Goal: Transaction & Acquisition: Purchase product/service

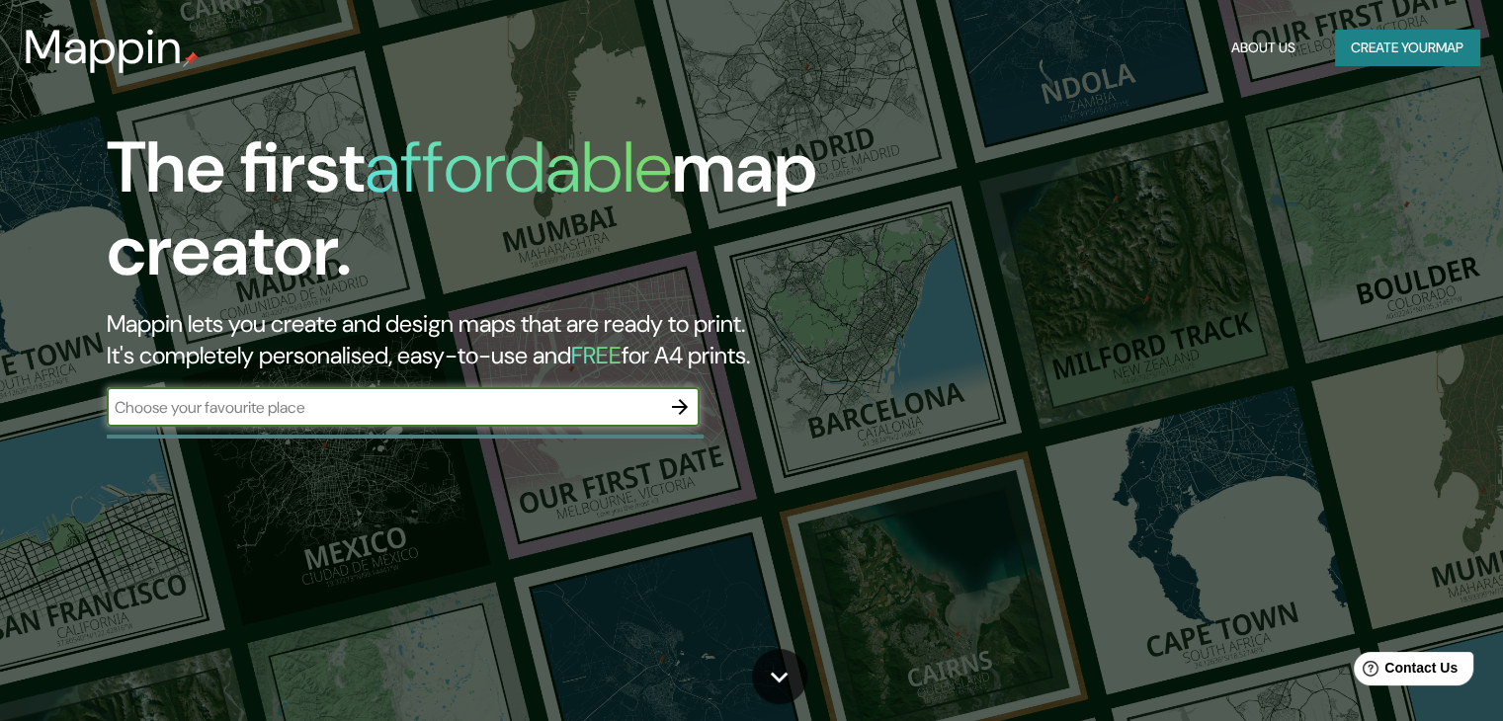
click at [552, 402] on input "text" at bounding box center [383, 407] width 553 height 23
paste input "Sabero 2744"
type input "mexicali [PERSON_NAME] 2744"
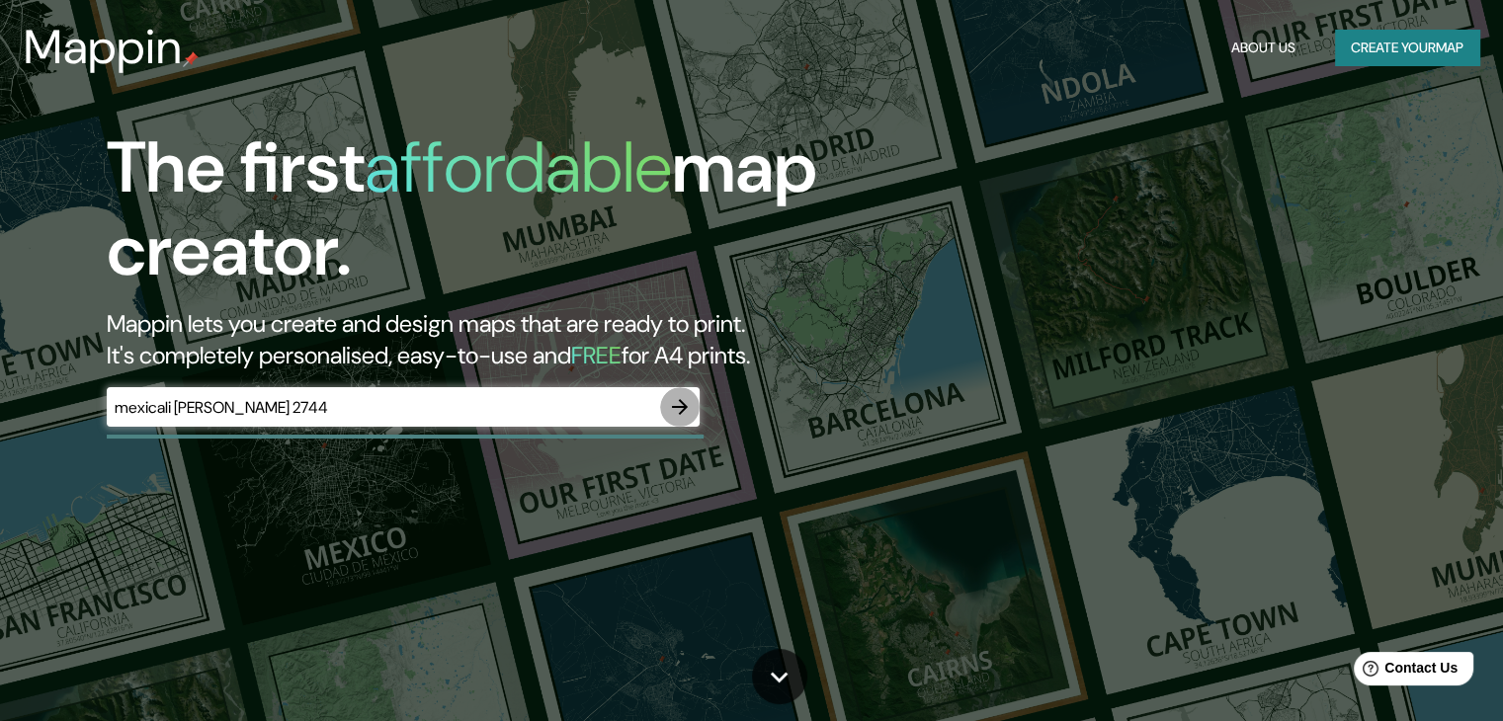
click at [694, 413] on button "button" at bounding box center [680, 407] width 40 height 40
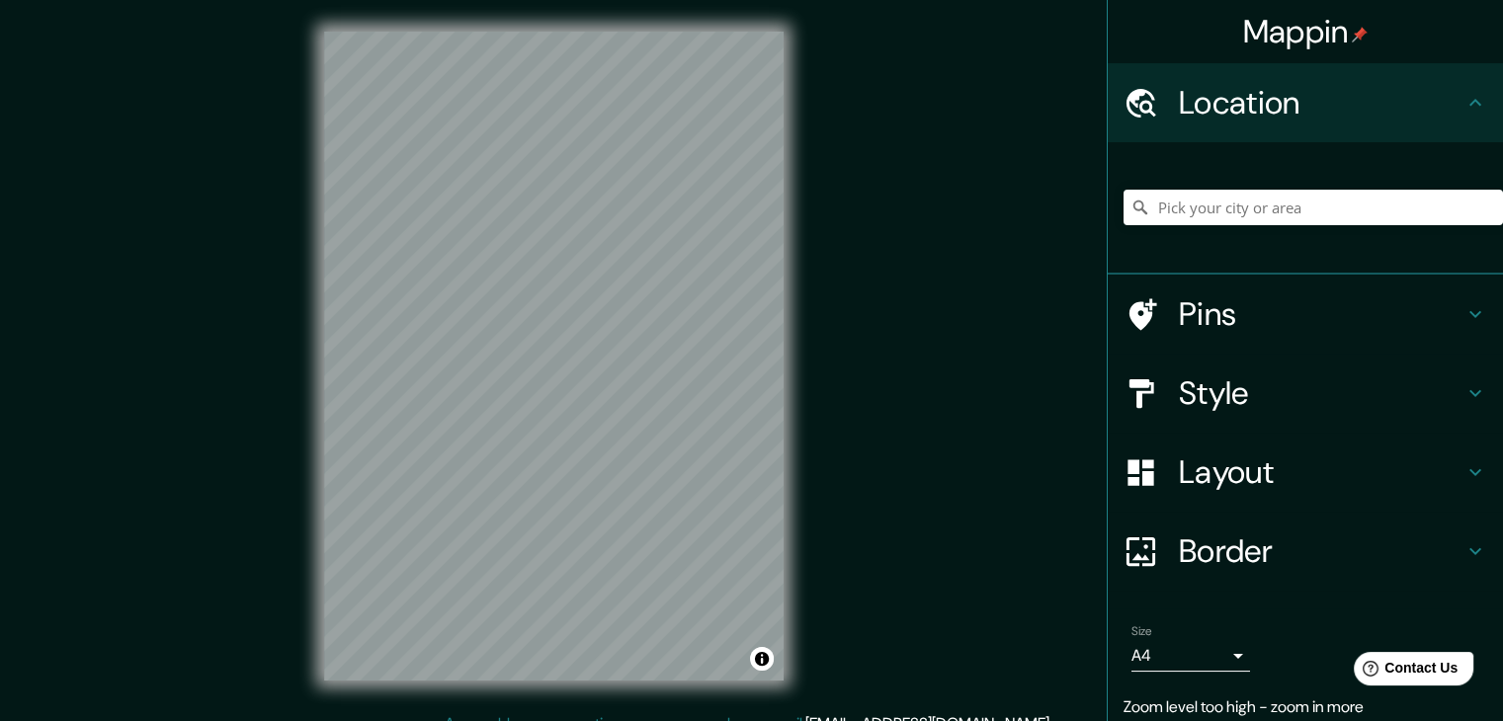
click at [803, 389] on div "© Mapbox © OpenStreetMap Improve this map" at bounding box center [554, 356] width 523 height 713
click at [819, 340] on div "Mappin Location Pins Style Layout Border Choose a border. Hint : you can make l…" at bounding box center [751, 372] width 1503 height 744
click at [1191, 216] on input "Pick your city or area" at bounding box center [1313, 208] width 379 height 36
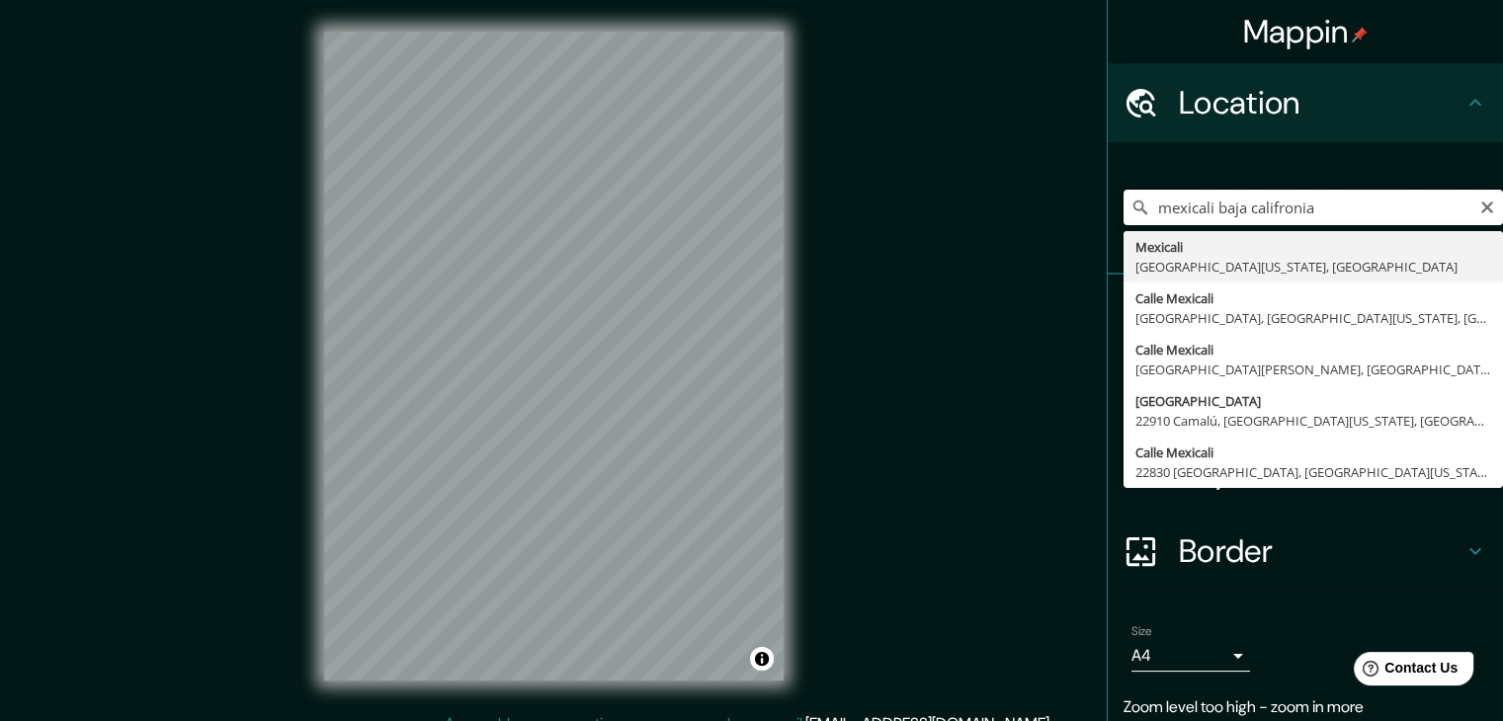
paste input "Sabero 2744"
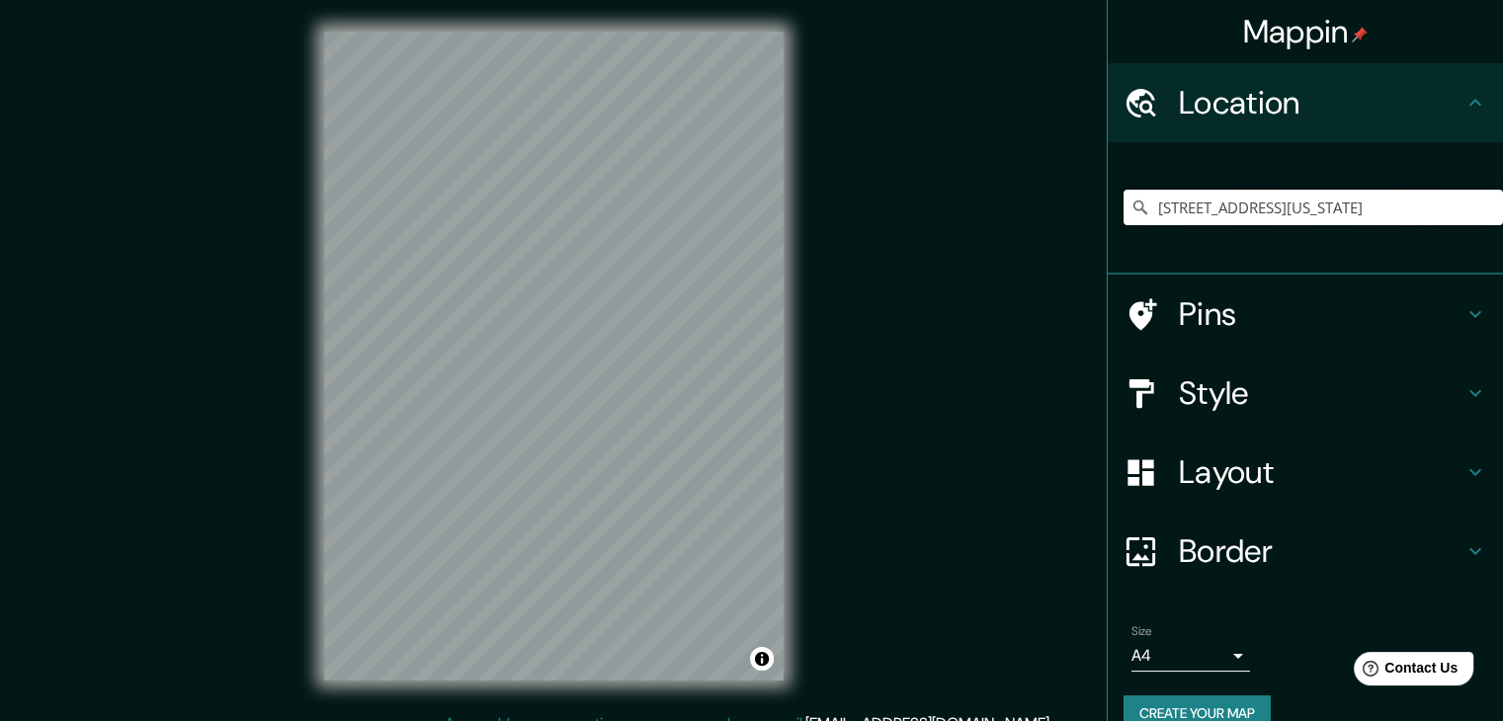
type input "[STREET_ADDRESS][US_STATE]"
click at [1249, 453] on h4 "Layout" at bounding box center [1321, 473] width 285 height 40
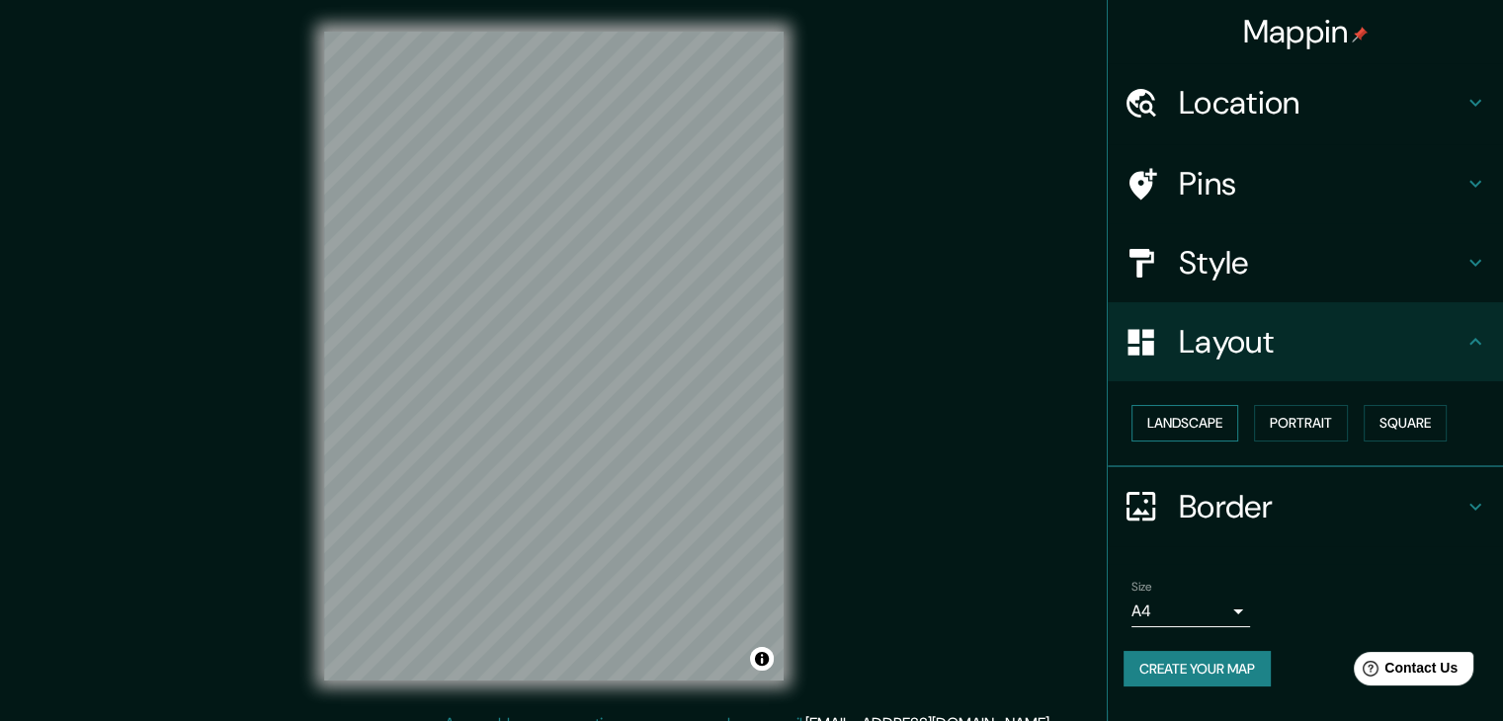
click at [1198, 424] on button "Landscape" at bounding box center [1185, 423] width 107 height 37
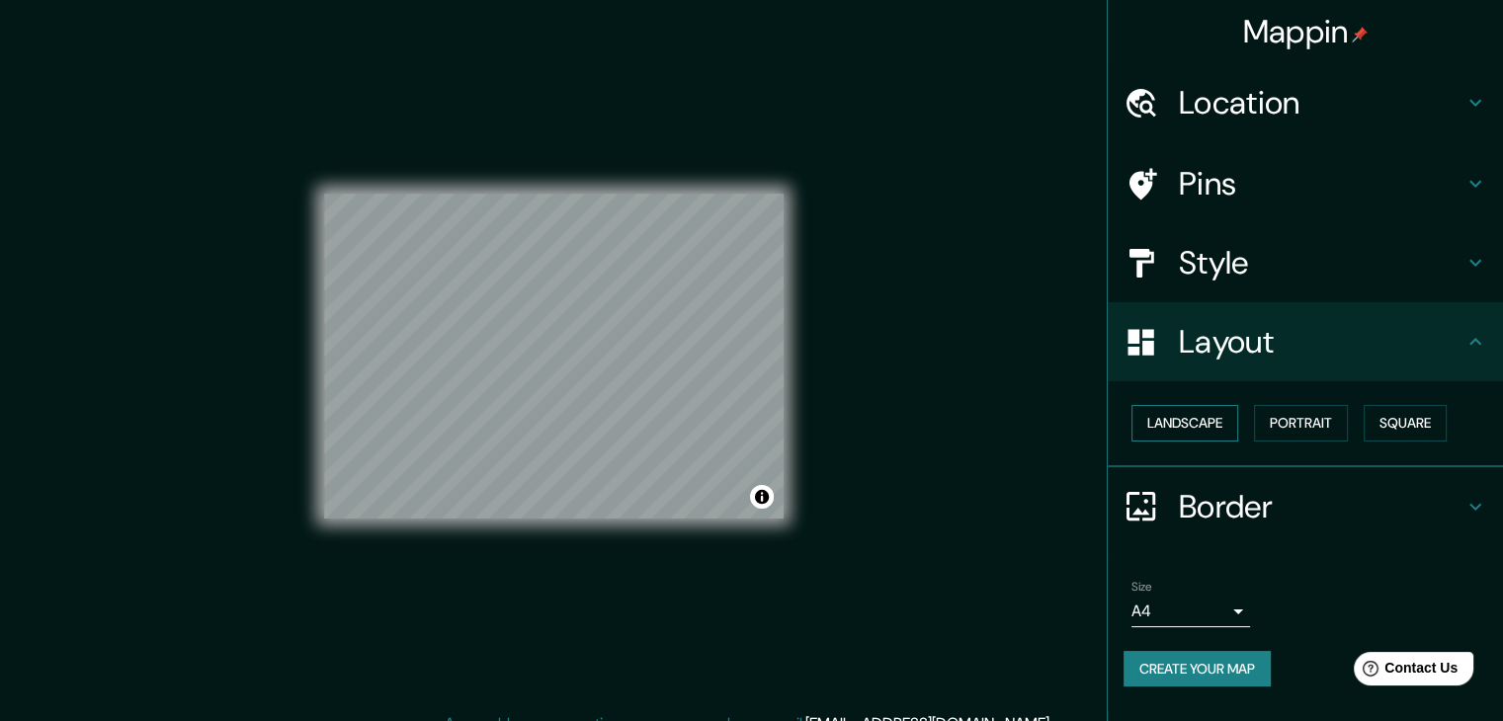
click at [1198, 424] on button "Landscape" at bounding box center [1185, 423] width 107 height 37
click at [1344, 422] on button "Portrait" at bounding box center [1301, 423] width 94 height 37
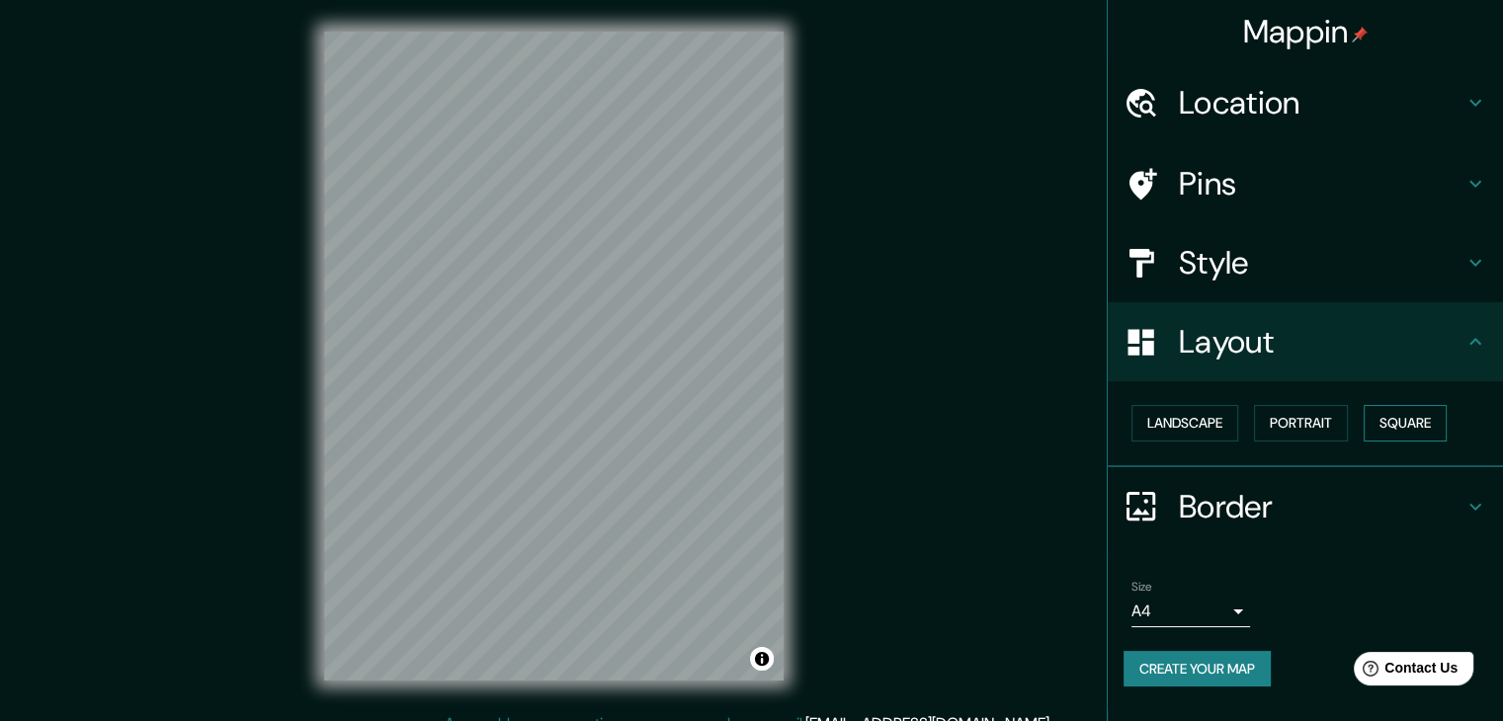
click at [1404, 418] on button "Square" at bounding box center [1405, 423] width 83 height 37
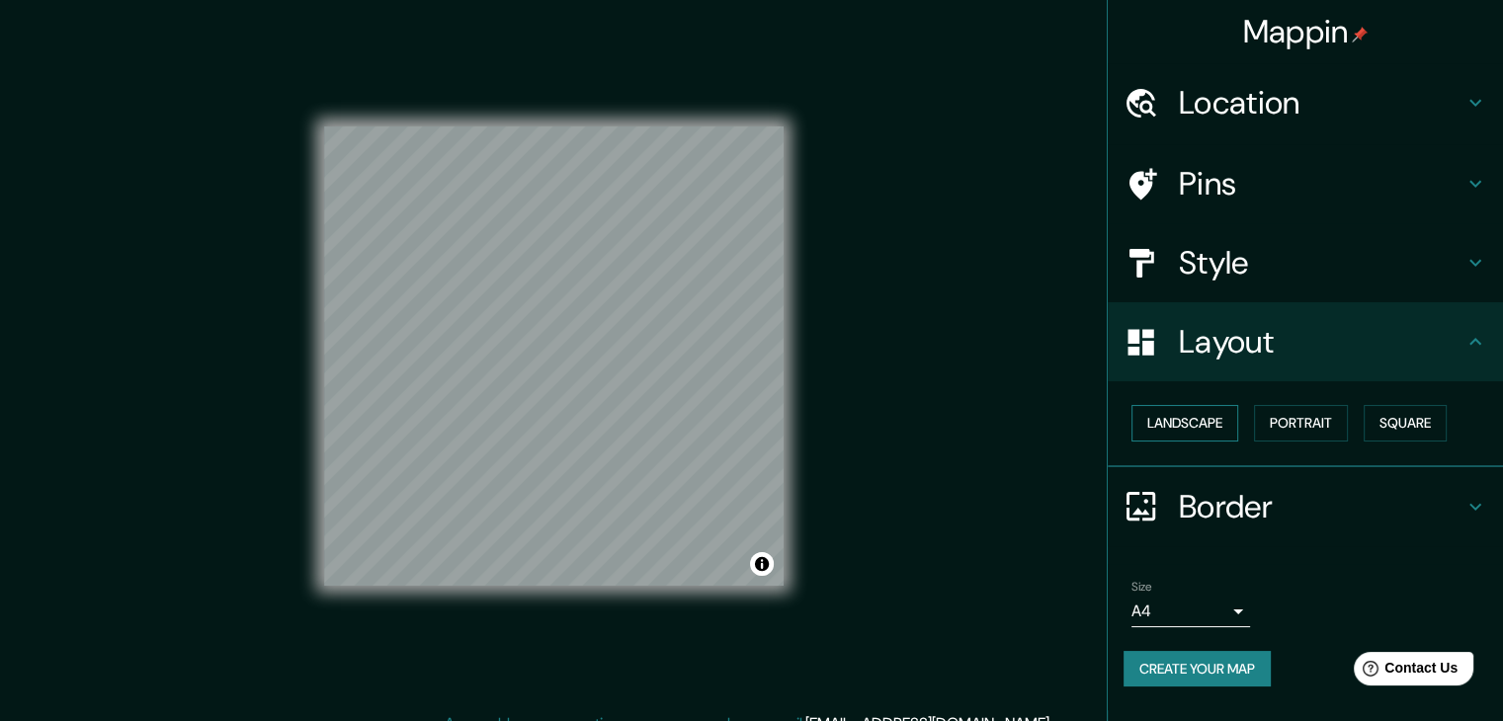
click at [1206, 428] on button "Landscape" at bounding box center [1185, 423] width 107 height 37
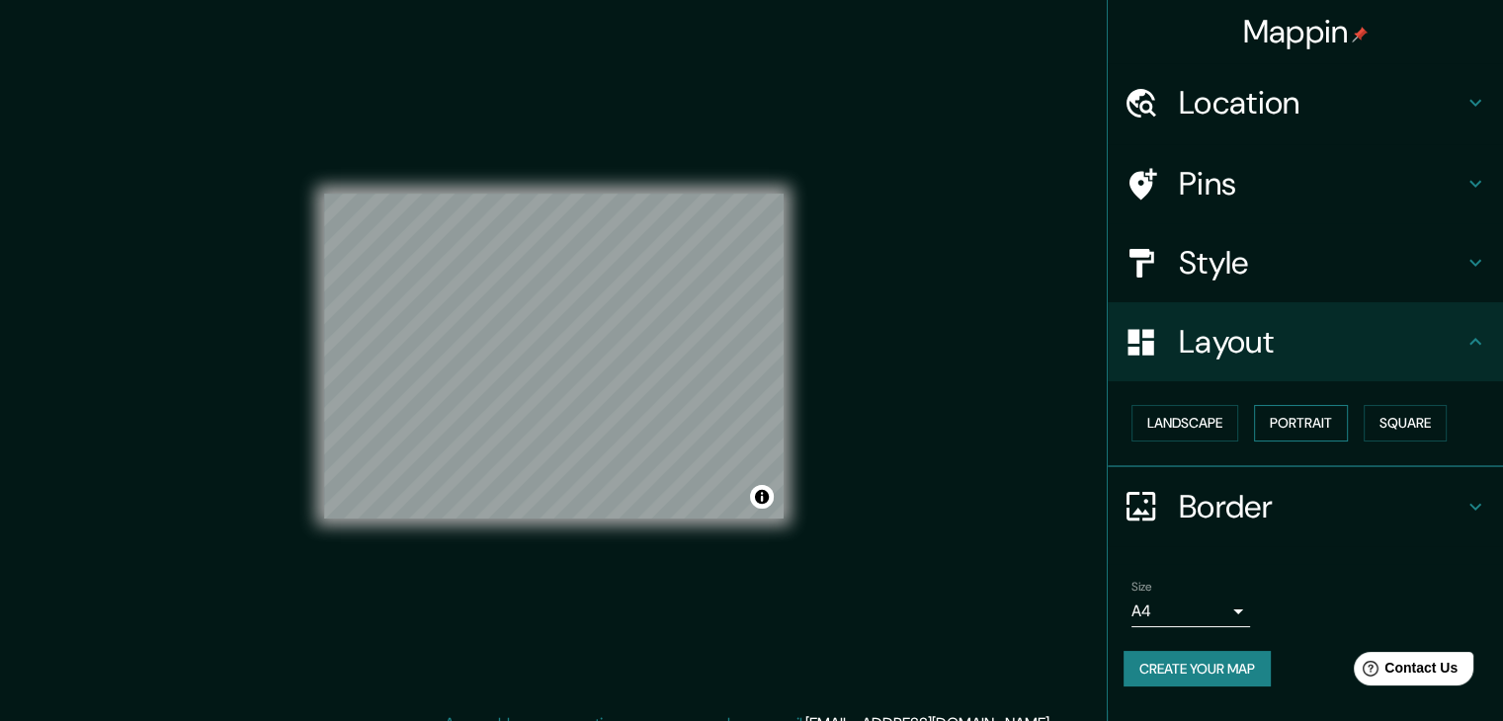
click at [1333, 426] on button "Portrait" at bounding box center [1301, 423] width 94 height 37
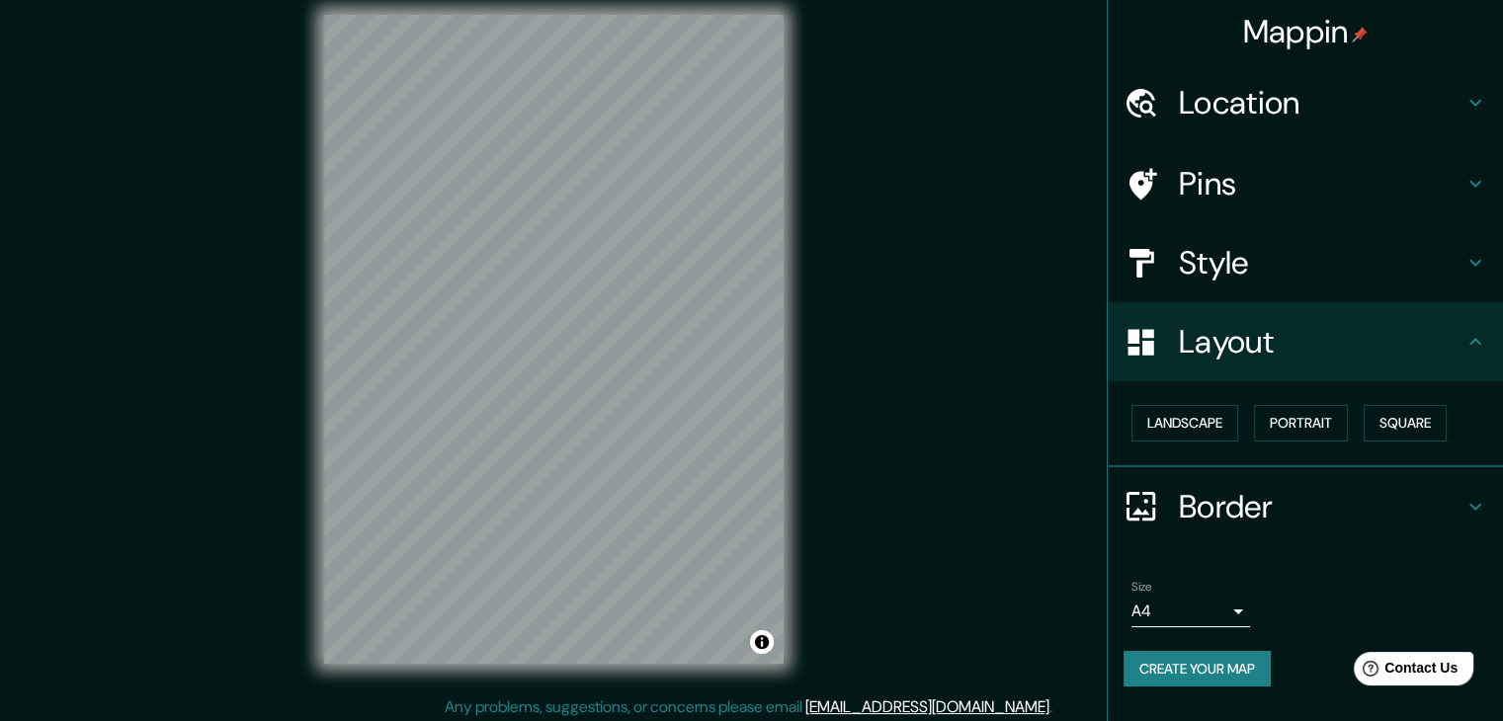
scroll to position [23, 0]
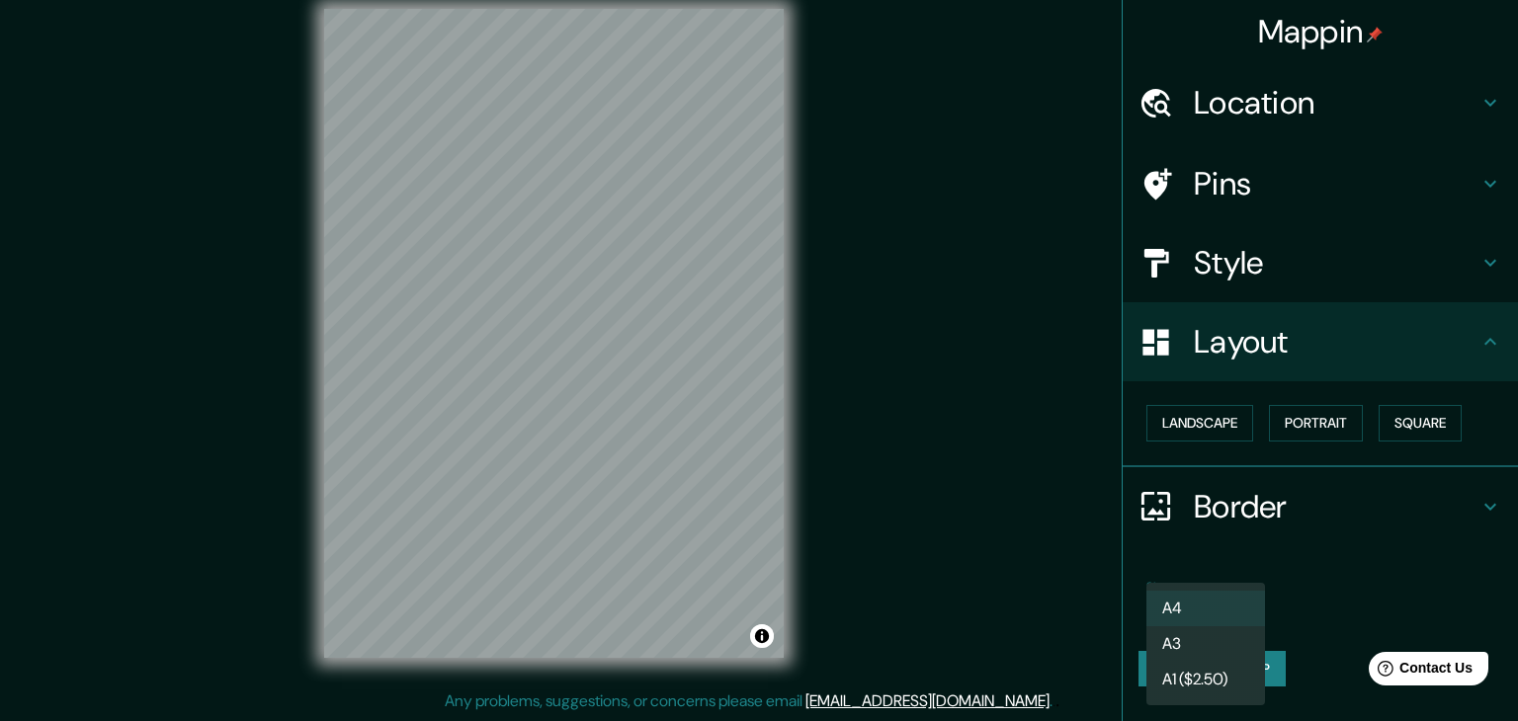
click at [1225, 614] on body "Mappin Location [STREET_ADDRESS][GEOGRAPHIC_DATA][US_STATE] 2744 21355 [GEOGRAP…" at bounding box center [759, 337] width 1518 height 721
click at [1327, 564] on div at bounding box center [759, 360] width 1518 height 721
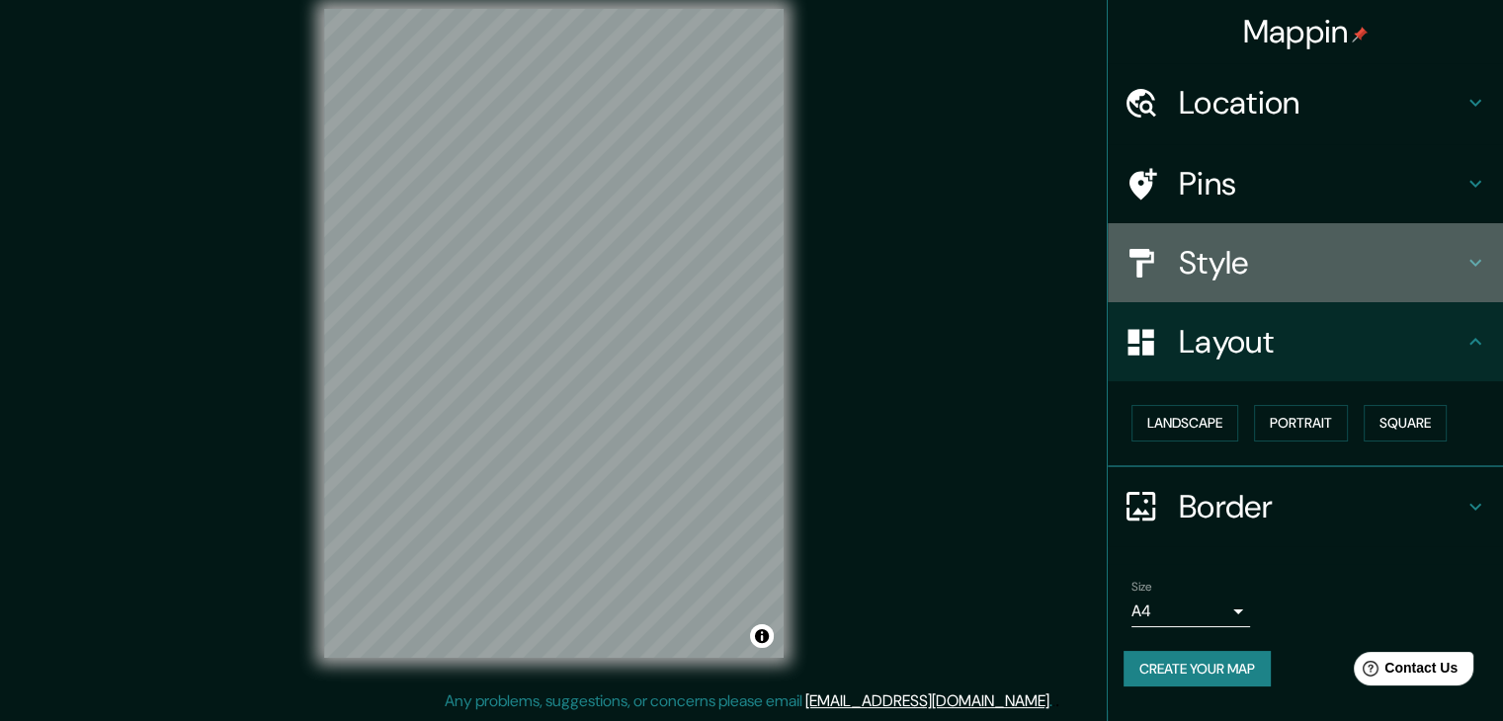
click at [1331, 284] on div "Style" at bounding box center [1305, 262] width 395 height 79
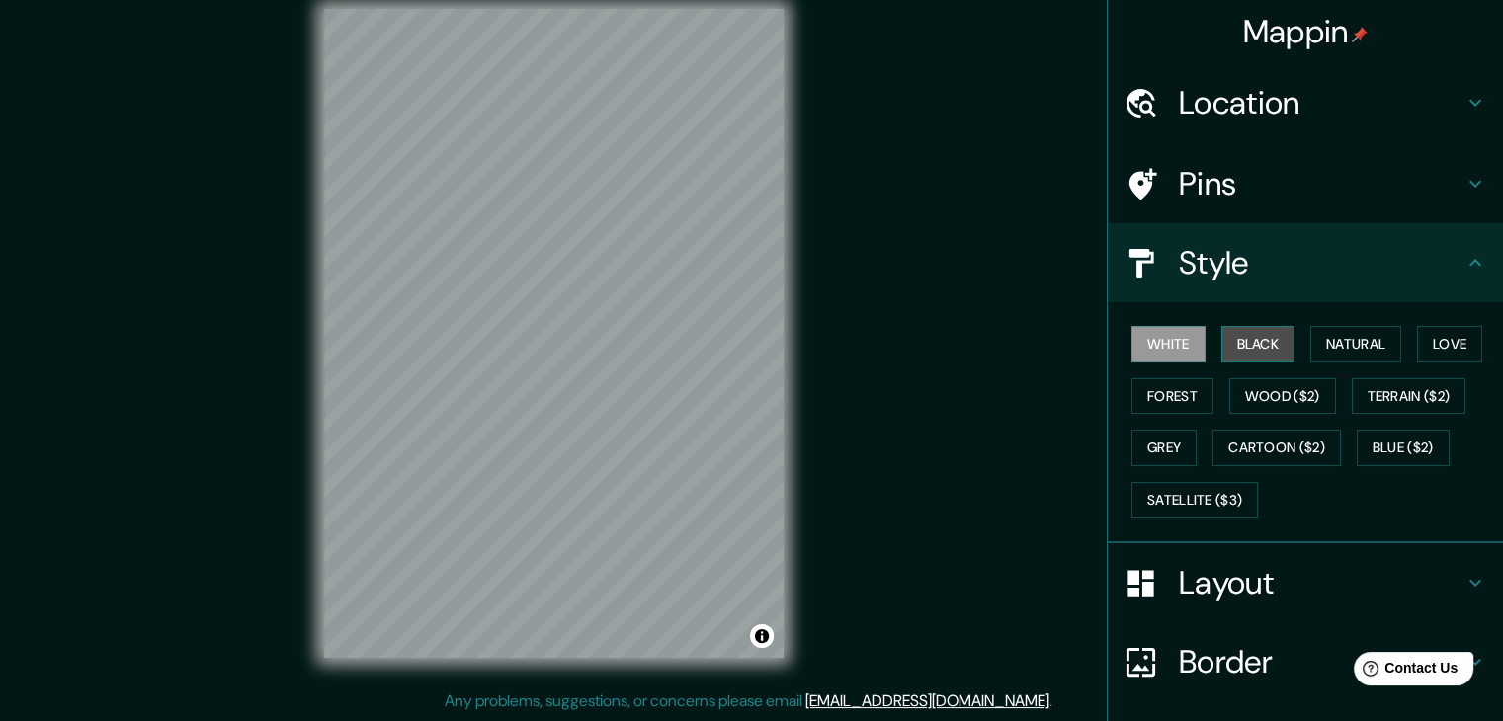
click at [1265, 343] on button "Black" at bounding box center [1258, 344] width 74 height 37
click at [1276, 344] on button "Black" at bounding box center [1258, 344] width 74 height 37
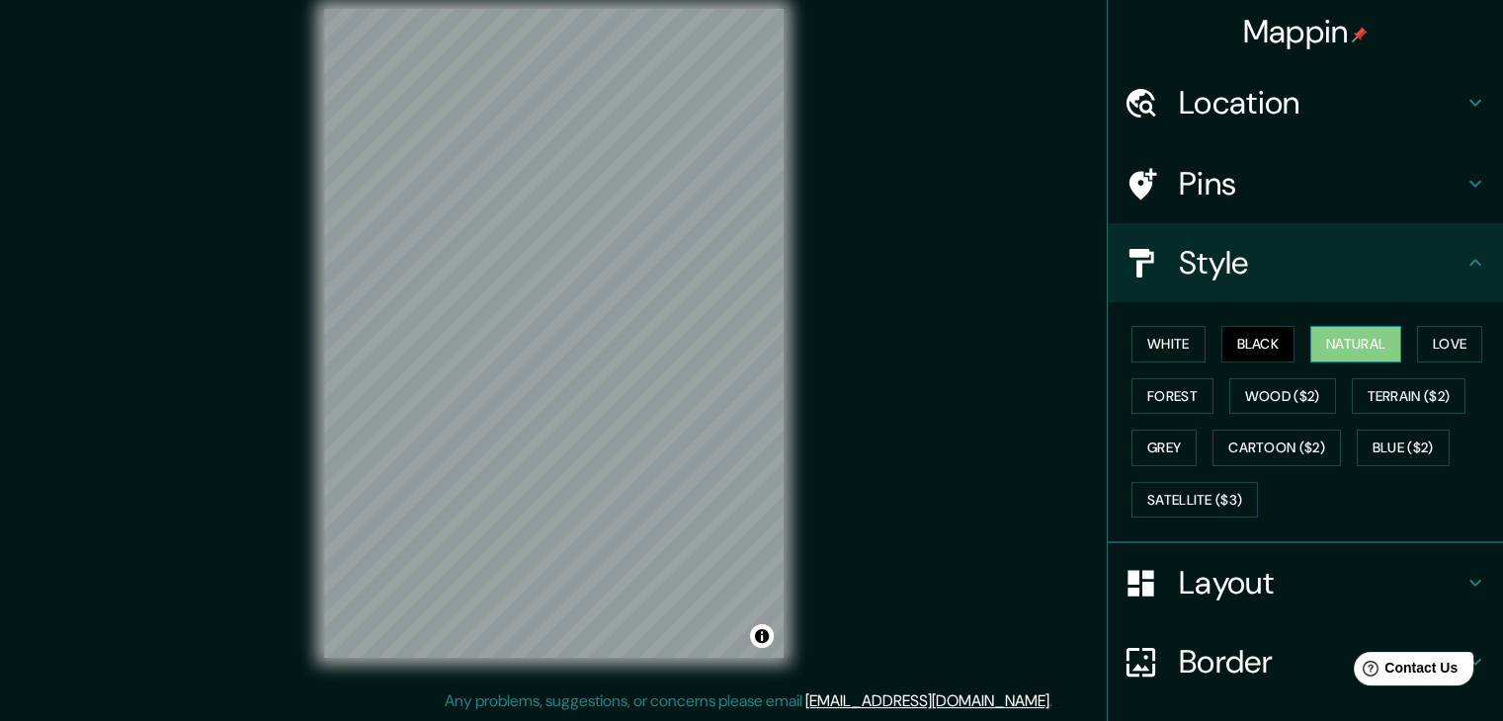
click at [1324, 344] on button "Natural" at bounding box center [1355, 344] width 91 height 37
click at [1433, 339] on button "Love" at bounding box center [1449, 344] width 65 height 37
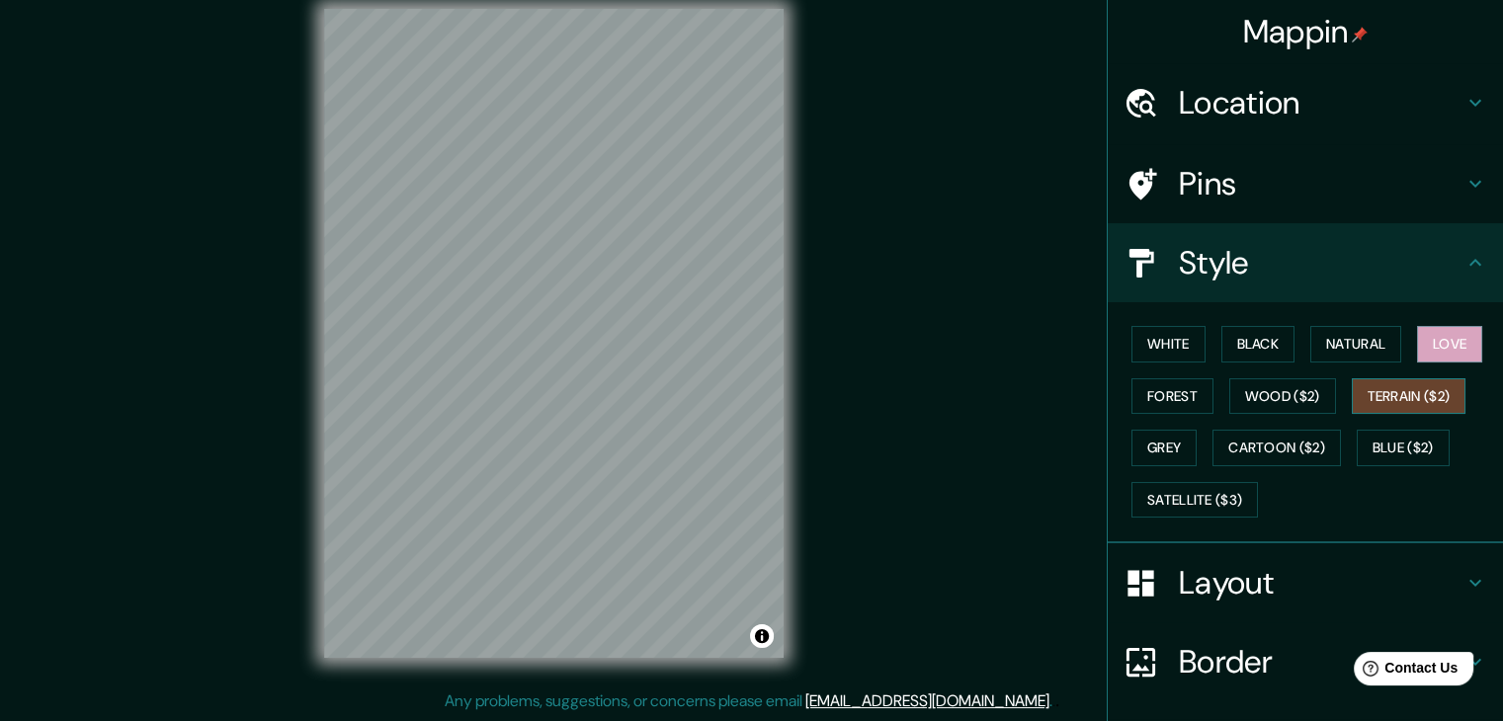
click at [1403, 392] on button "Terrain ($2)" at bounding box center [1409, 396] width 115 height 37
click at [1293, 404] on button "Wood ($2)" at bounding box center [1282, 396] width 107 height 37
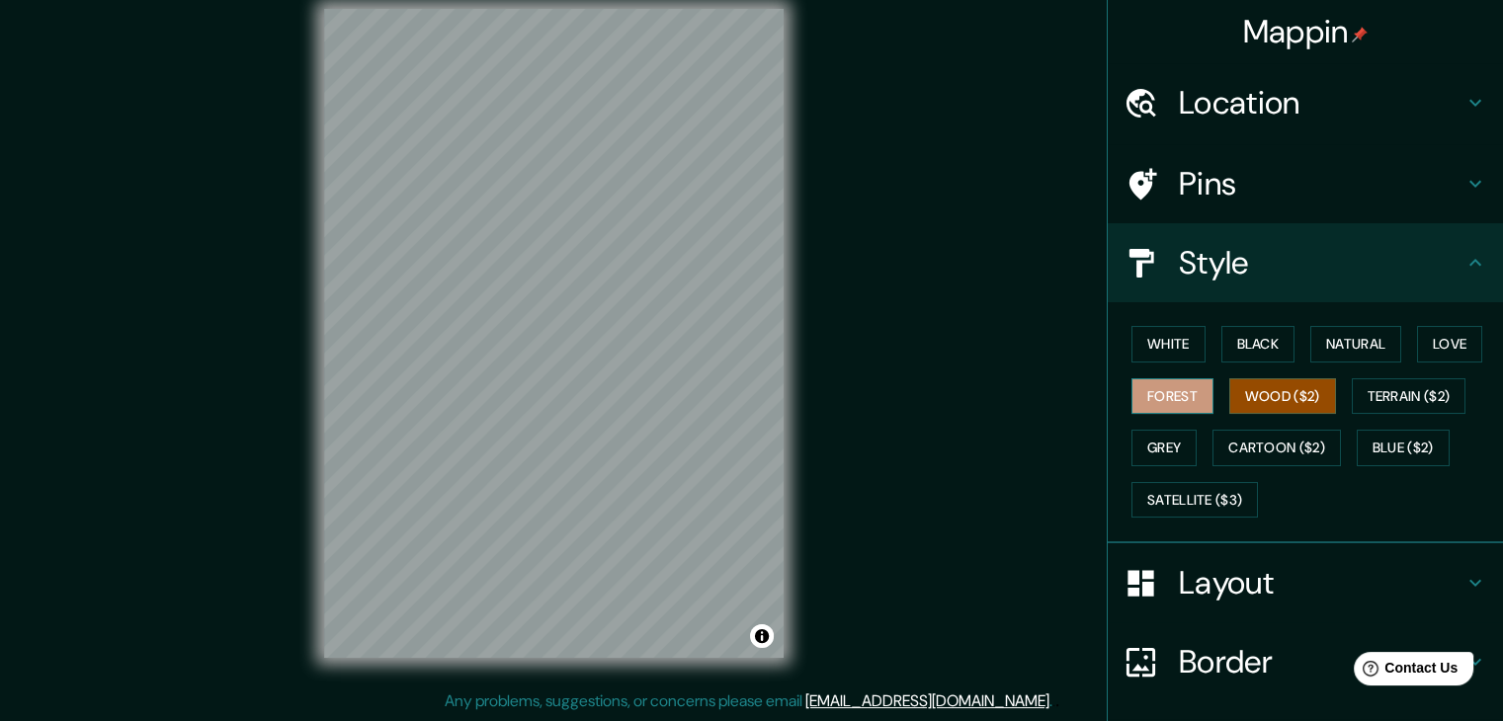
click at [1166, 400] on button "Forest" at bounding box center [1173, 396] width 82 height 37
click at [1166, 450] on button "Grey" at bounding box center [1164, 448] width 65 height 37
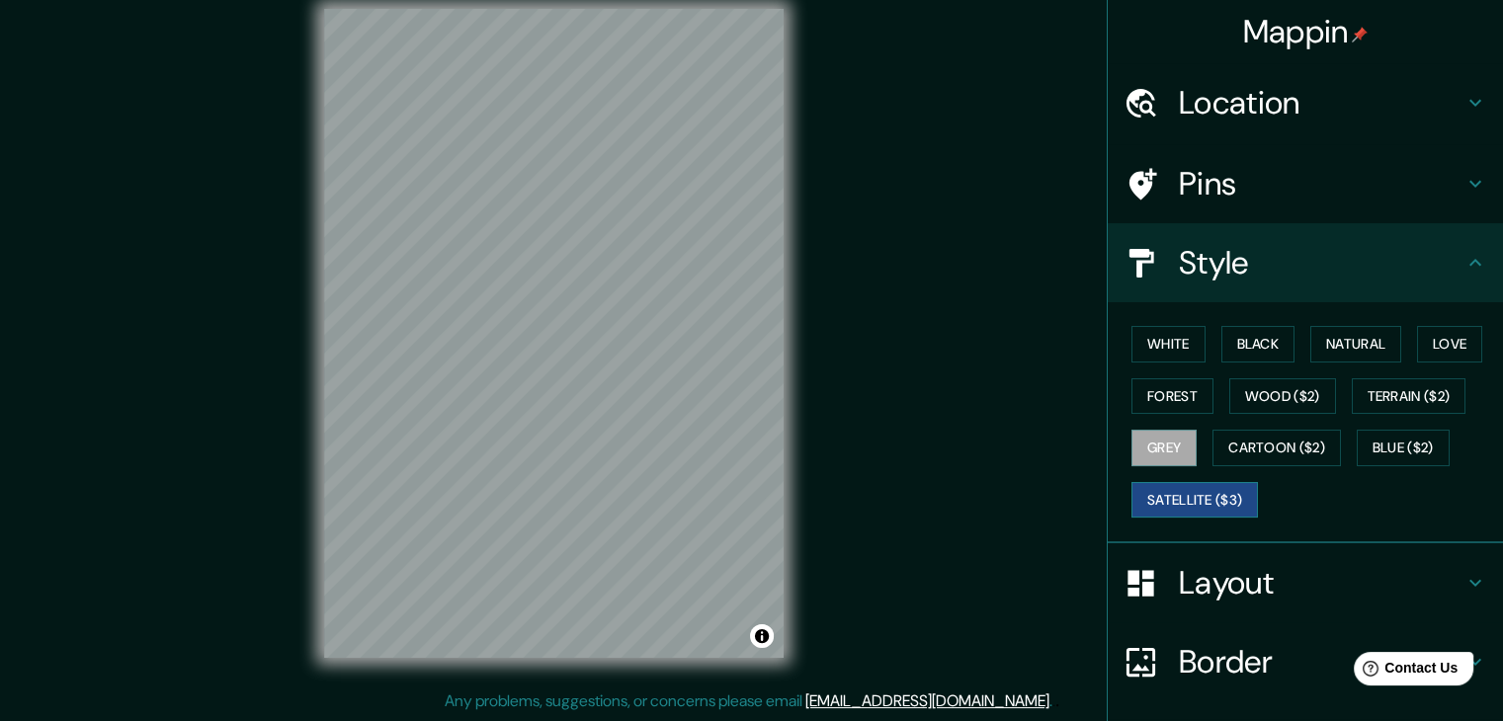
click at [1174, 495] on button "Satellite ($3)" at bounding box center [1195, 500] width 126 height 37
click at [1422, 343] on button "Love" at bounding box center [1449, 344] width 65 height 37
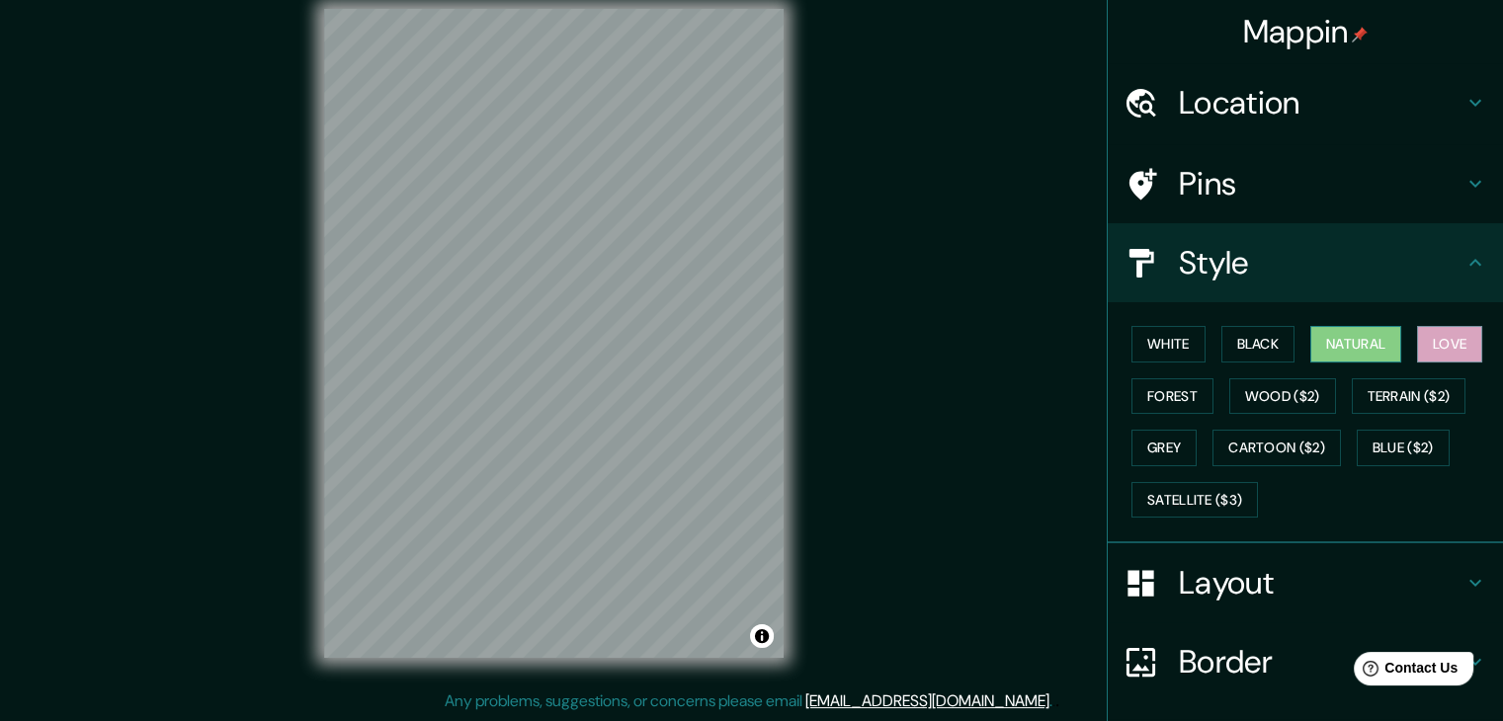
click at [1360, 342] on button "Natural" at bounding box center [1355, 344] width 91 height 37
click at [1384, 403] on button "Terrain ($2)" at bounding box center [1409, 396] width 115 height 37
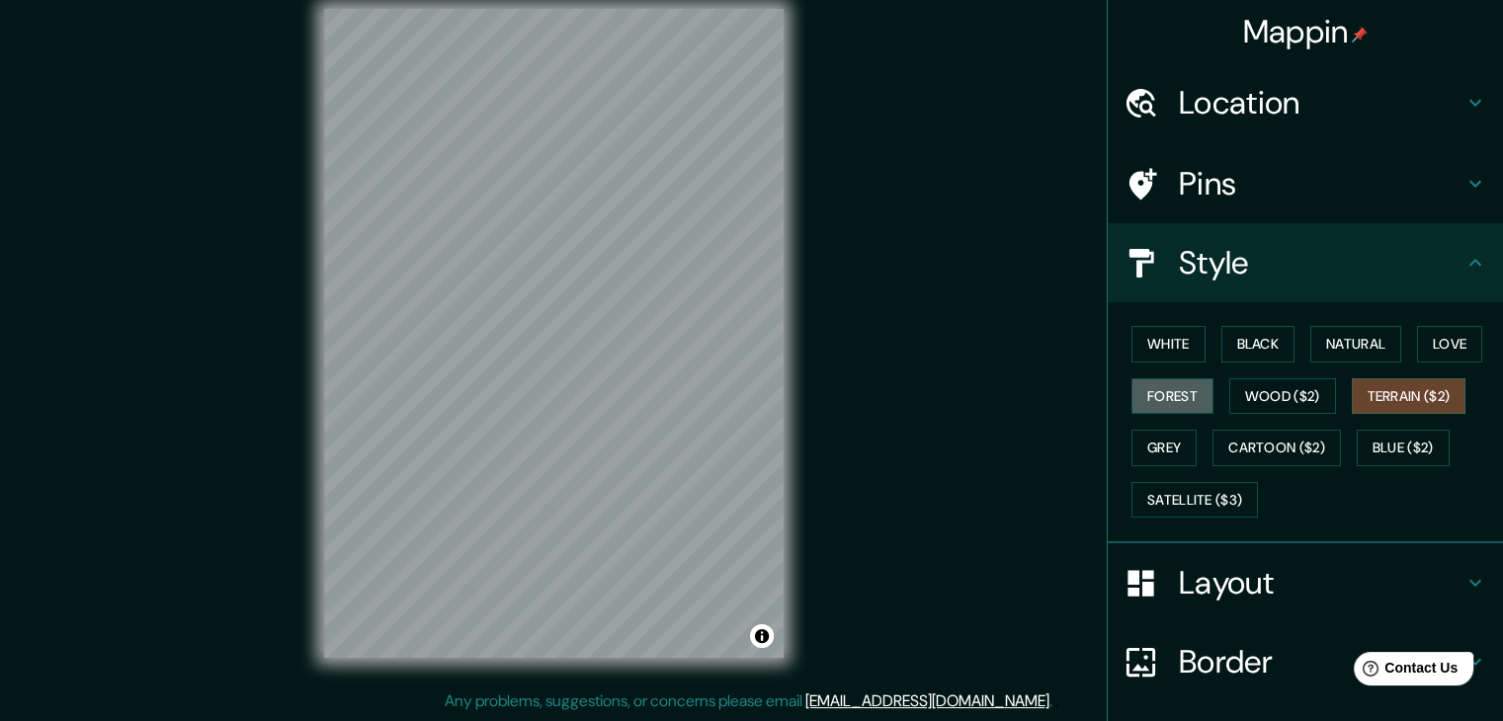
drag, startPoint x: 1172, startPoint y: 392, endPoint x: 1269, endPoint y: 373, distance: 98.8
click at [1178, 392] on button "Forest" at bounding box center [1173, 396] width 82 height 37
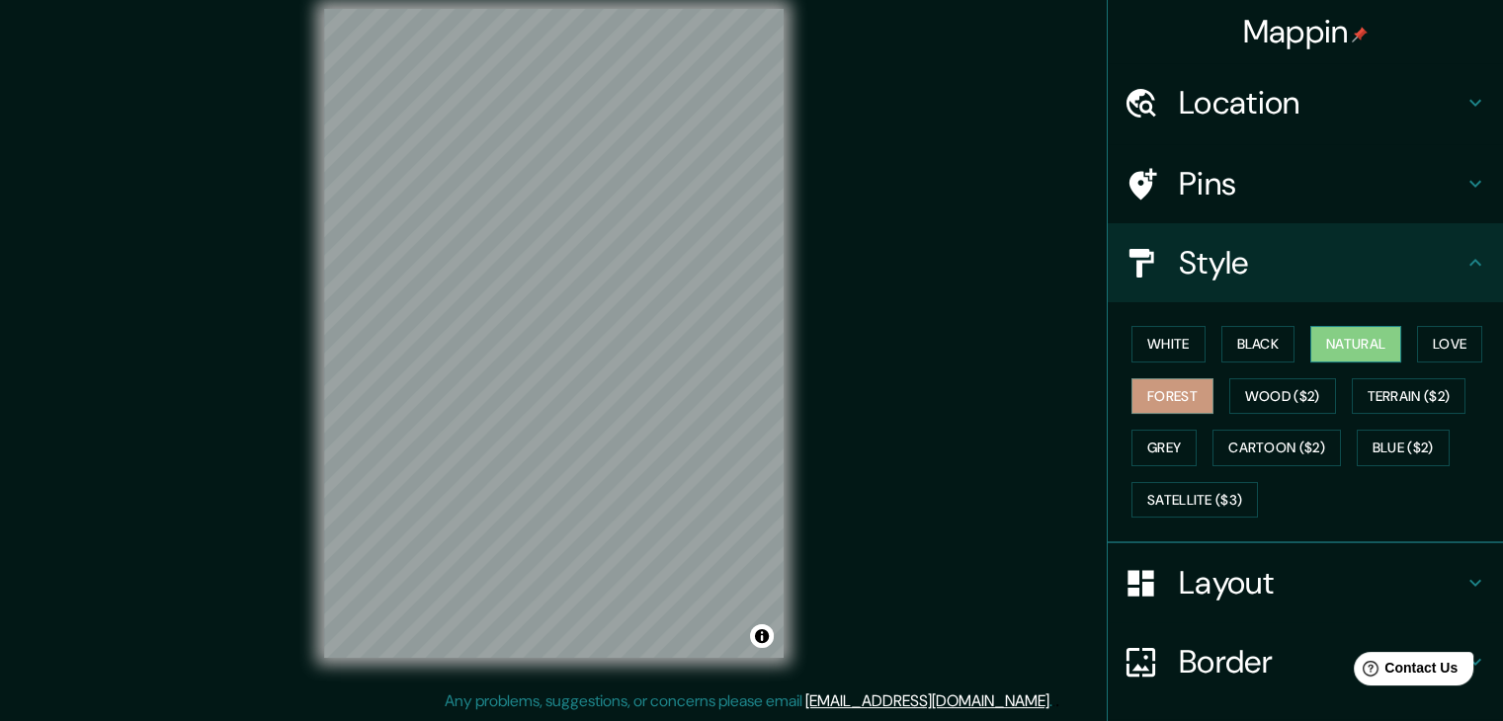
click at [1320, 346] on button "Natural" at bounding box center [1355, 344] width 91 height 37
click at [1362, 393] on button "Terrain ($2)" at bounding box center [1409, 396] width 115 height 37
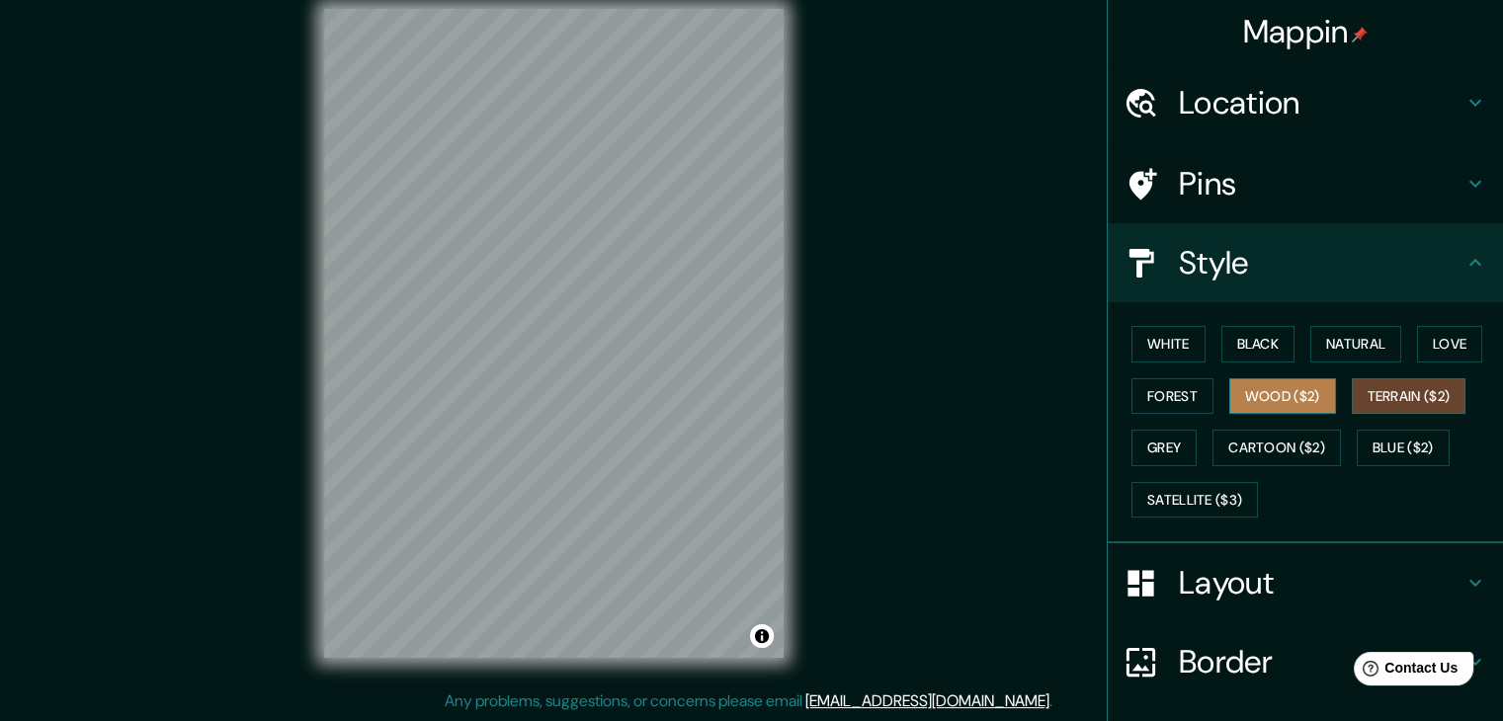
click at [1278, 383] on button "Wood ($2)" at bounding box center [1282, 396] width 107 height 37
click at [1138, 424] on div "White Black Natural Love Forest Wood ($2) Terrain ($2) Grey Cartoon ($2) Blue (…" at bounding box center [1313, 422] width 379 height 208
click at [1150, 439] on button "Grey" at bounding box center [1164, 448] width 65 height 37
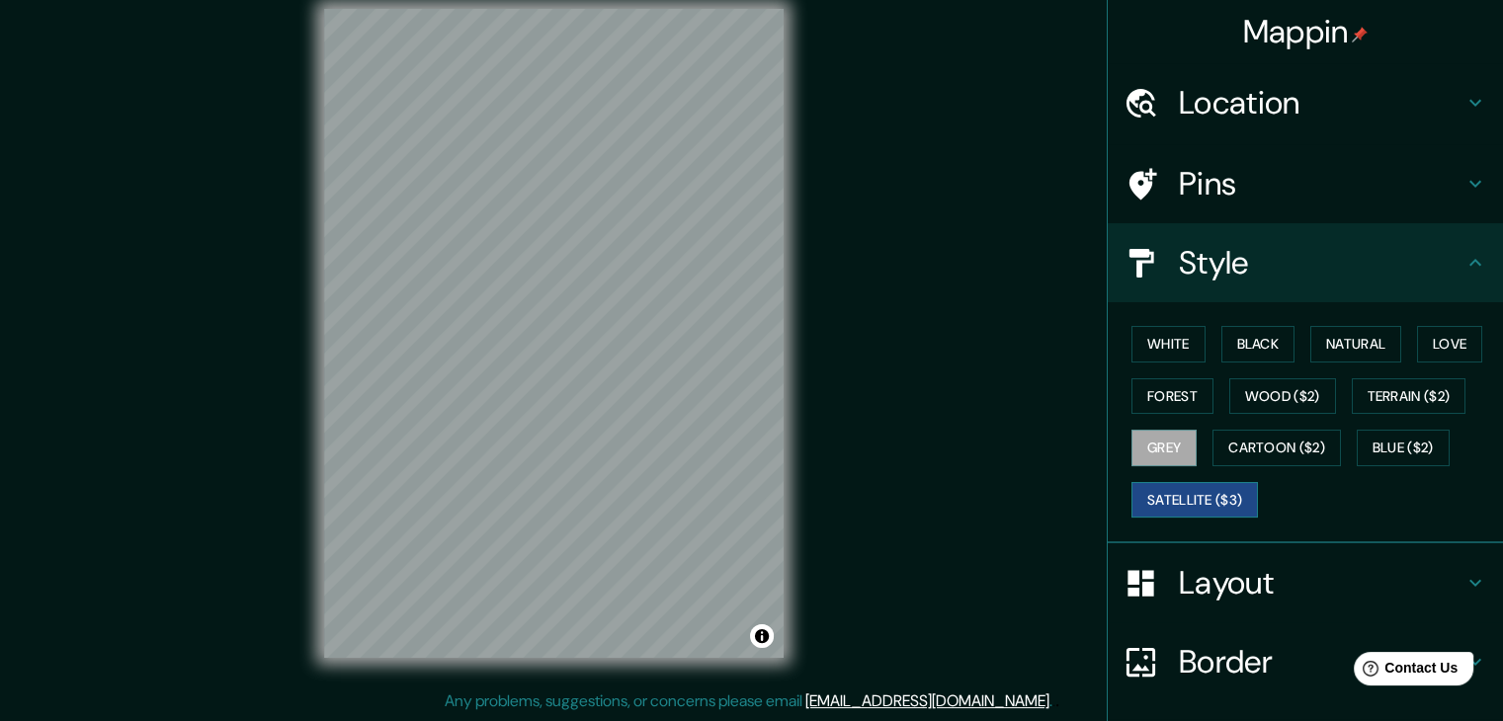
click at [1165, 486] on button "Satellite ($3)" at bounding box center [1195, 500] width 126 height 37
